Goal: Answer question/provide support: Share knowledge or assist other users

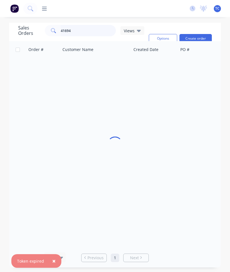
click at [90, 36] on input "41694" at bounding box center [88, 30] width 55 height 11
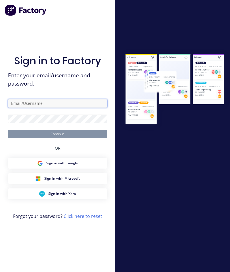
click at [71, 108] on input "text" at bounding box center [57, 103] width 99 height 9
type input "S"
type input "[EMAIL_ADDRESS][DOMAIN_NAME]"
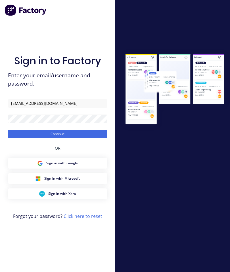
click at [37, 138] on button "Continue" at bounding box center [57, 134] width 99 height 9
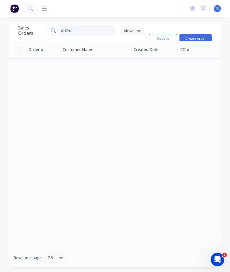
click at [81, 31] on input "41694" at bounding box center [88, 30] width 55 height 11
type input "4"
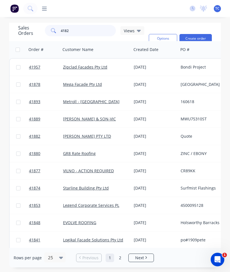
type input "41829"
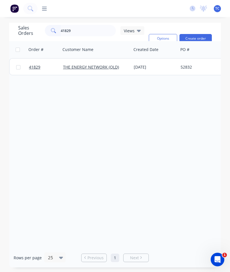
click at [38, 67] on span "41829" at bounding box center [34, 67] width 11 height 6
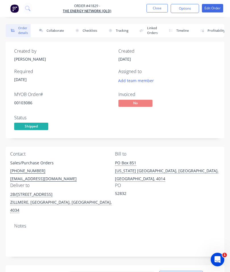
click at [55, 32] on button "Collaborate" at bounding box center [50, 30] width 33 height 13
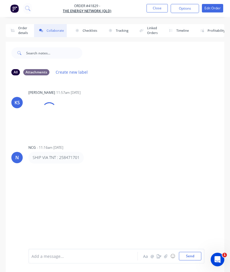
click at [165, 257] on icon "button" at bounding box center [165, 256] width 3 height 4
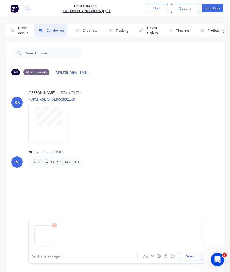
click at [193, 256] on button "Send" at bounding box center [190, 256] width 22 height 9
click at [162, 10] on button "Close" at bounding box center [156, 8] width 21 height 9
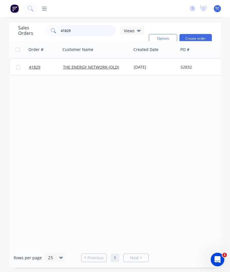
click at [96, 34] on input "41829" at bounding box center [88, 30] width 55 height 11
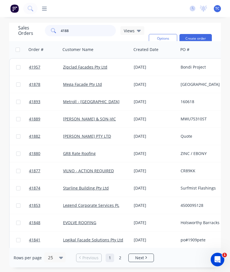
type input "41889"
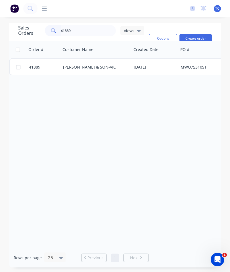
click at [33, 67] on span "41889" at bounding box center [34, 67] width 11 height 6
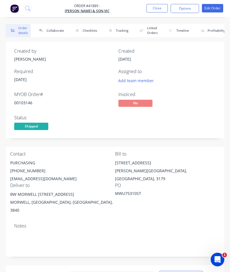
click at [51, 32] on button "Collaborate" at bounding box center [50, 30] width 33 height 13
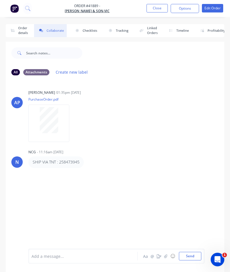
click at [168, 256] on button "button" at bounding box center [165, 256] width 7 height 7
click at [191, 254] on button "Send" at bounding box center [190, 256] width 22 height 9
click at [153, 12] on button "Close" at bounding box center [156, 8] width 21 height 9
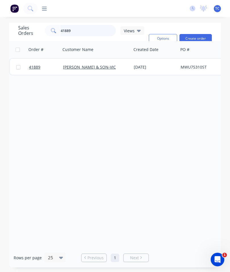
click at [95, 30] on input "41889" at bounding box center [88, 30] width 55 height 11
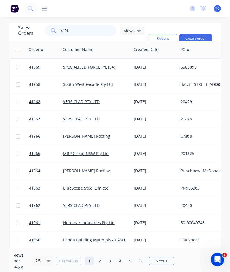
type input "41960"
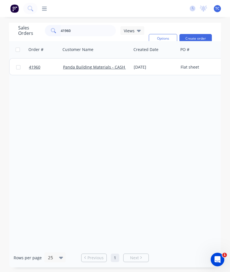
click at [33, 64] on link "41960" at bounding box center [46, 67] width 34 height 17
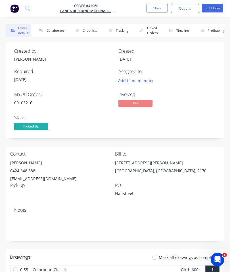
click at [56, 29] on button "Collaborate" at bounding box center [50, 30] width 33 height 13
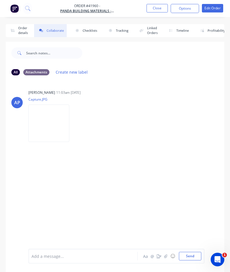
click at [164, 258] on icon "button" at bounding box center [165, 256] width 3 height 4
click at [186, 256] on button "Send" at bounding box center [190, 256] width 22 height 9
click at [156, 4] on button "Close" at bounding box center [156, 8] width 21 height 9
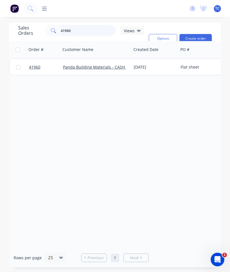
click at [97, 31] on input "41960" at bounding box center [88, 30] width 55 height 11
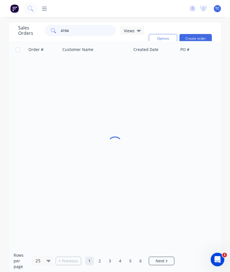
type input "41946"
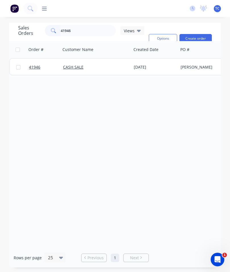
click at [36, 70] on link "41946" at bounding box center [46, 67] width 34 height 17
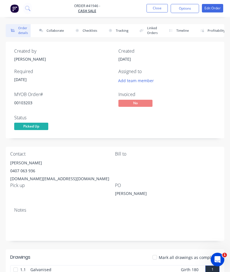
click at [54, 32] on button "Collaborate" at bounding box center [50, 30] width 33 height 13
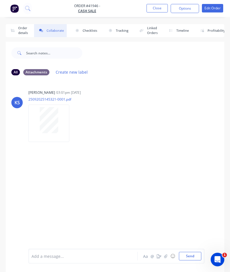
click at [167, 255] on icon "button" at bounding box center [165, 256] width 3 height 4
click at [189, 255] on button "Send" at bounding box center [190, 256] width 22 height 9
click at [157, 12] on button "Close" at bounding box center [156, 8] width 21 height 9
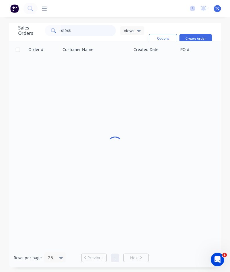
click at [101, 30] on input "41946" at bounding box center [88, 30] width 55 height 11
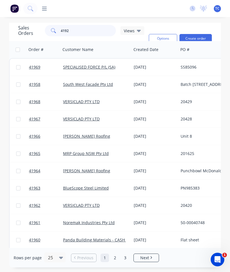
type input "41925"
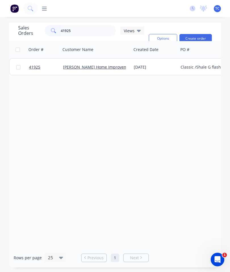
click at [37, 69] on span "41925" at bounding box center [34, 67] width 11 height 6
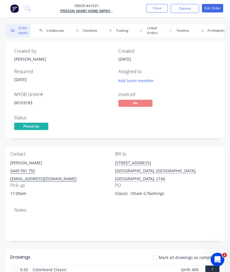
click at [54, 31] on button "Collaborate" at bounding box center [50, 30] width 33 height 13
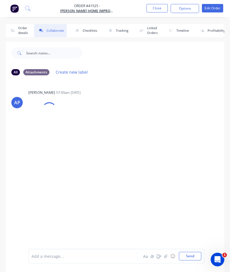
click at [166, 257] on icon "button" at bounding box center [165, 256] width 3 height 4
click at [192, 258] on button "Send" at bounding box center [190, 256] width 22 height 9
